Goal: Task Accomplishment & Management: Complete application form

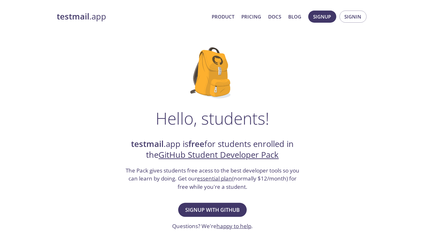
click at [229, 208] on span "Signup with GitHub" at bounding box center [212, 209] width 55 height 9
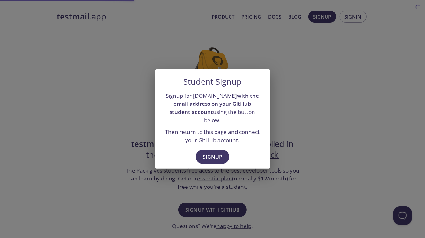
click at [219, 152] on span "Signup" at bounding box center [212, 156] width 19 height 9
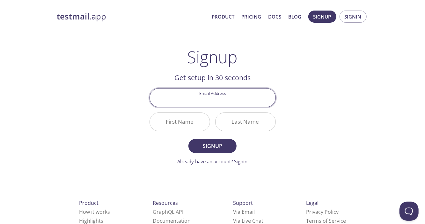
click at [268, 75] on h2 "Get setup in 30 seconds" at bounding box center [213, 77] width 126 height 11
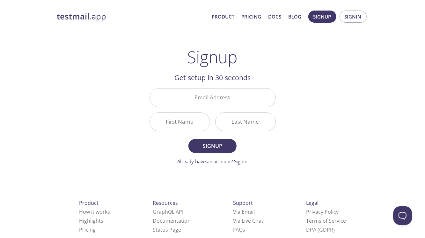
click at [257, 100] on input "Email Address" at bounding box center [213, 97] width 126 height 18
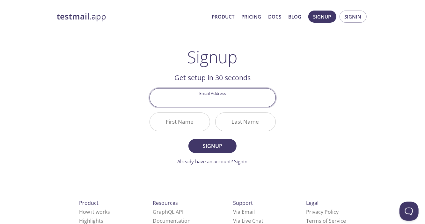
click at [364, 51] on div "testmail .app Product Pricing Docs Blog Signup Signin Signup Get setup in 30 se…" at bounding box center [212, 152] width 327 height 293
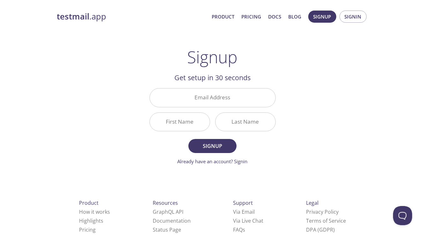
click at [251, 100] on input "Email Address" at bounding box center [213, 97] width 126 height 18
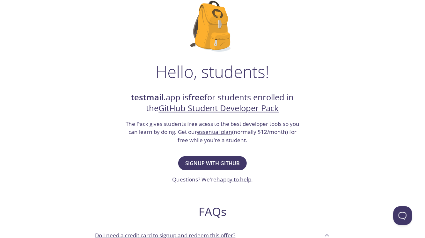
click at [223, 162] on span "Signup with GitHub" at bounding box center [212, 163] width 55 height 9
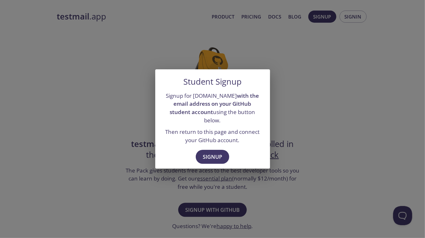
click at [220, 150] on button "Signup" at bounding box center [213, 157] width 34 height 14
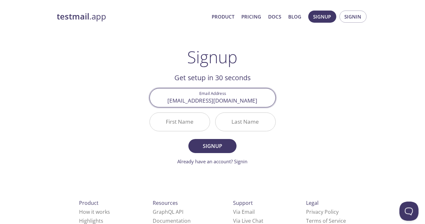
type input "[EMAIL_ADDRESS][DOMAIN_NAME]"
click at [200, 121] on input "First Name" at bounding box center [180, 122] width 60 height 18
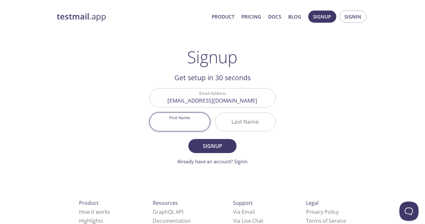
type input "J"
type input "Manoj"
click at [267, 113] on input "Last Name" at bounding box center [246, 122] width 60 height 18
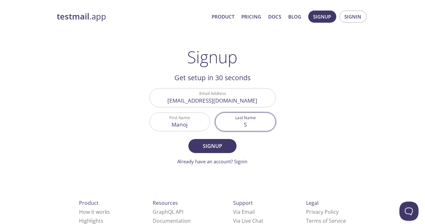
type input "S"
click at [229, 149] on span "Signup" at bounding box center [213, 145] width 34 height 9
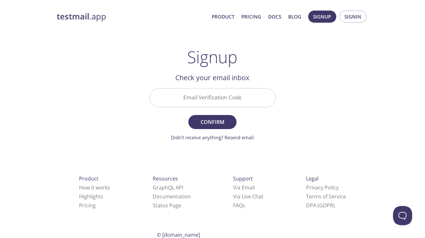
click at [241, 96] on input "Email Verification Code" at bounding box center [213, 97] width 126 height 18
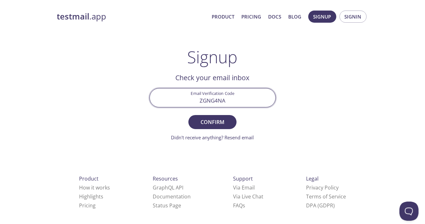
type input "ZGNG4NA"
click at [224, 119] on span "Confirm" at bounding box center [213, 121] width 34 height 9
